Goal: Navigation & Orientation: Find specific page/section

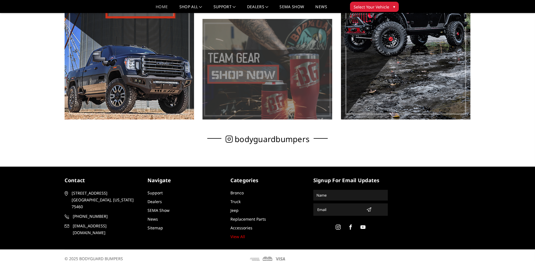
scroll to position [393, 0]
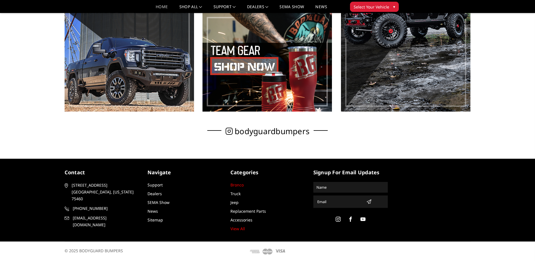
click at [239, 185] on link "Bronco" at bounding box center [236, 184] width 13 height 5
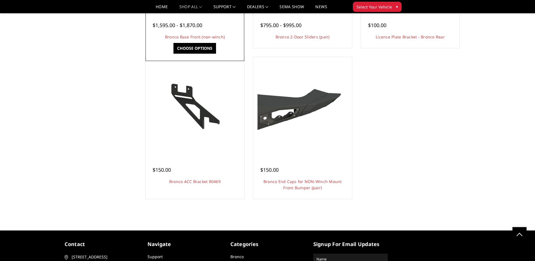
scroll to position [1324, 0]
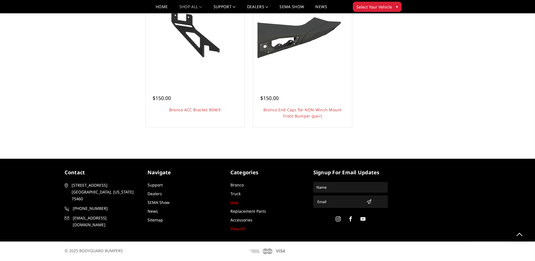
click at [235, 201] on link "Jeep" at bounding box center [234, 201] width 8 height 5
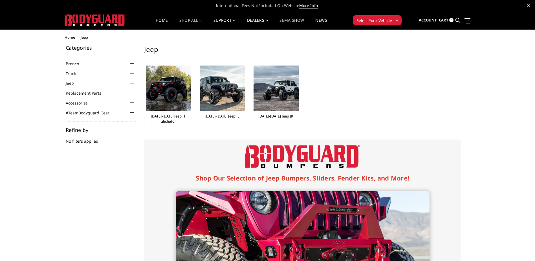
click at [294, 21] on link "SEMA Show" at bounding box center [291, 23] width 25 height 11
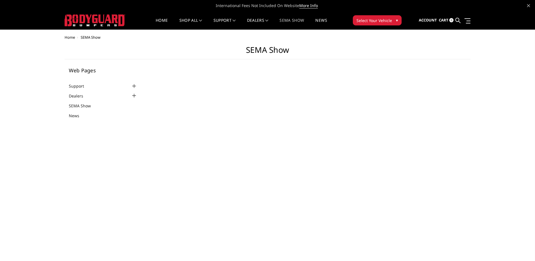
select select "US"
